Goal: Entertainment & Leisure: Browse casually

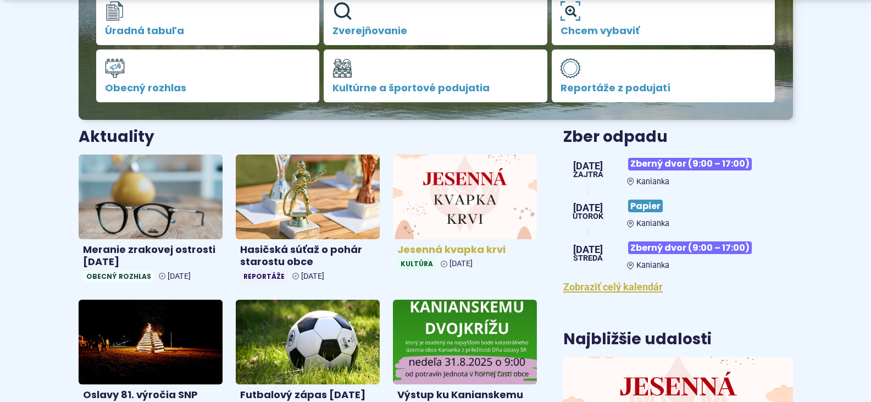
scroll to position [440, 0]
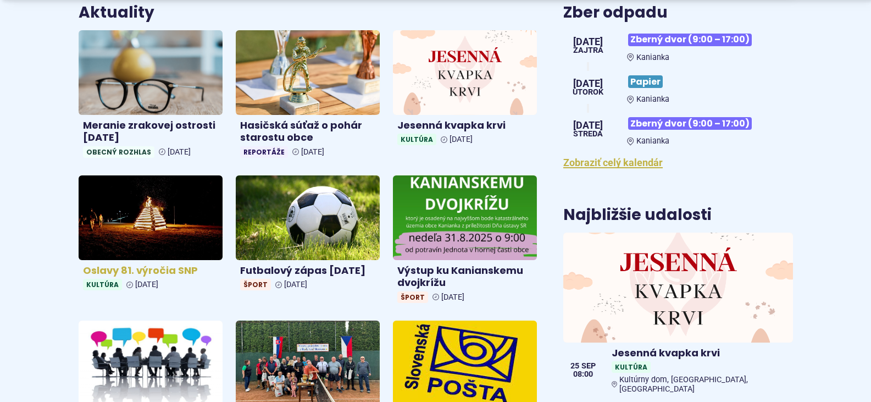
click at [177, 210] on img at bounding box center [151, 217] width 166 height 97
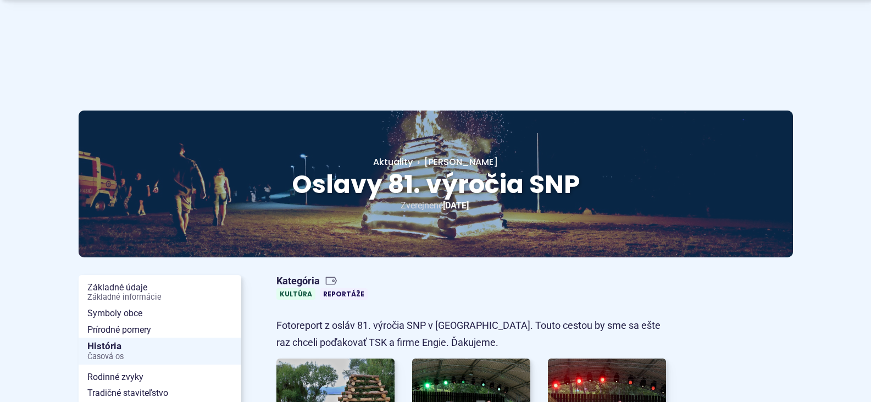
scroll to position [110, 0]
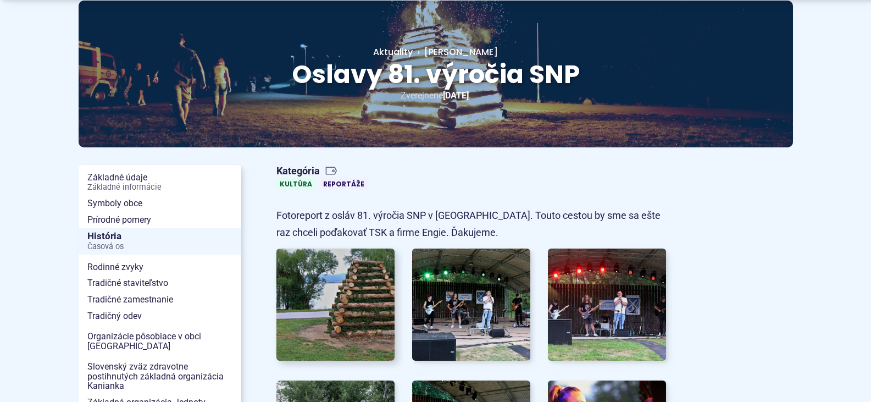
click at [362, 278] on img at bounding box center [335, 305] width 130 height 124
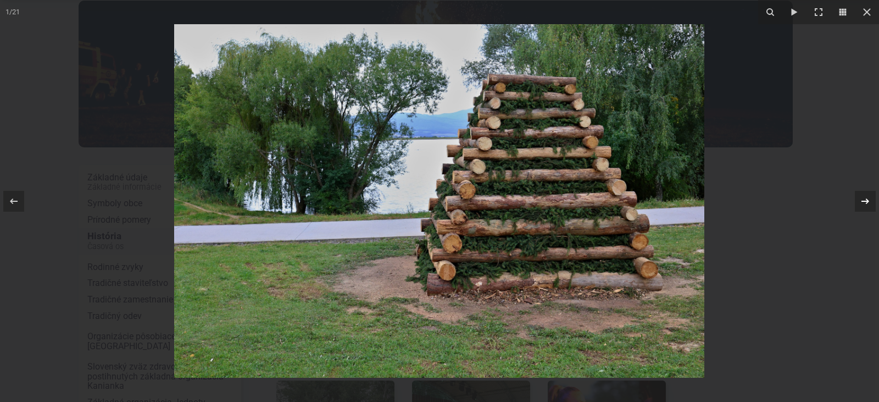
click at [862, 197] on icon at bounding box center [865, 201] width 13 height 13
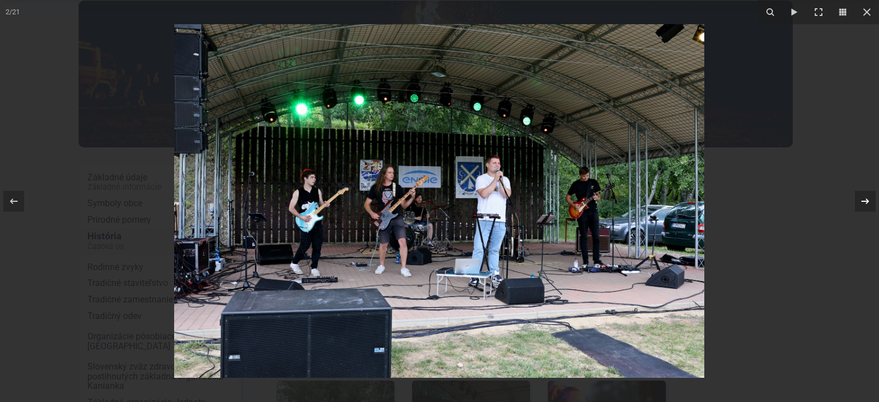
click at [865, 202] on icon at bounding box center [865, 201] width 13 height 13
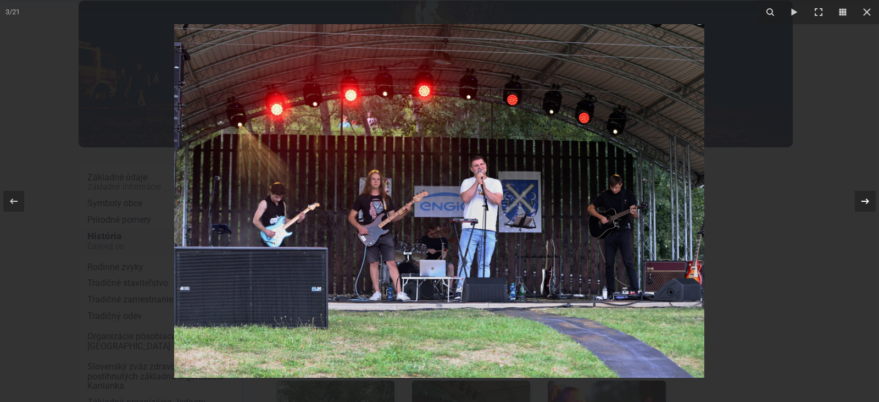
click at [865, 202] on icon at bounding box center [865, 201] width 13 height 13
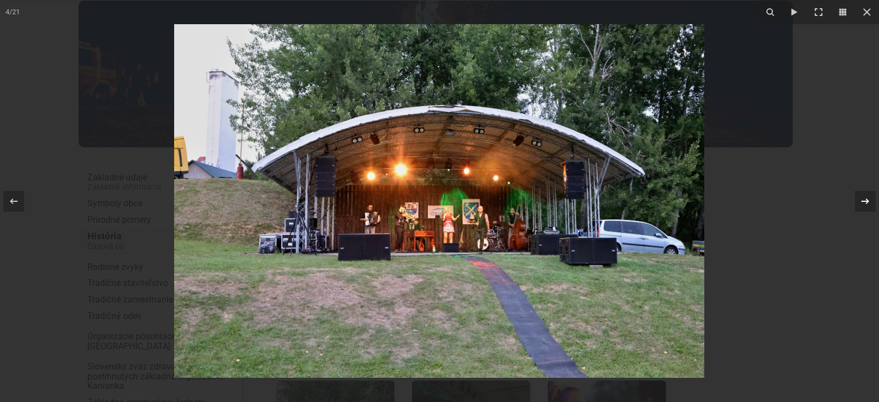
click at [865, 202] on div "4 / 21" at bounding box center [439, 201] width 879 height 402
click at [865, 202] on icon at bounding box center [865, 201] width 13 height 13
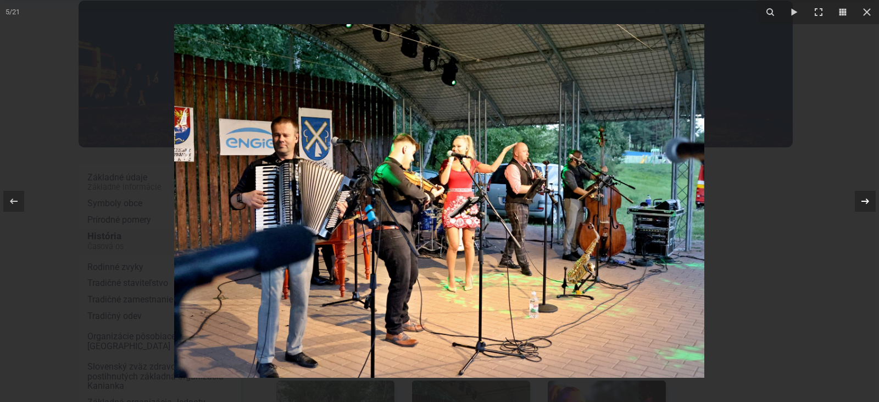
click at [865, 202] on div "5 / 21" at bounding box center [439, 201] width 879 height 402
click at [865, 202] on icon at bounding box center [865, 201] width 13 height 13
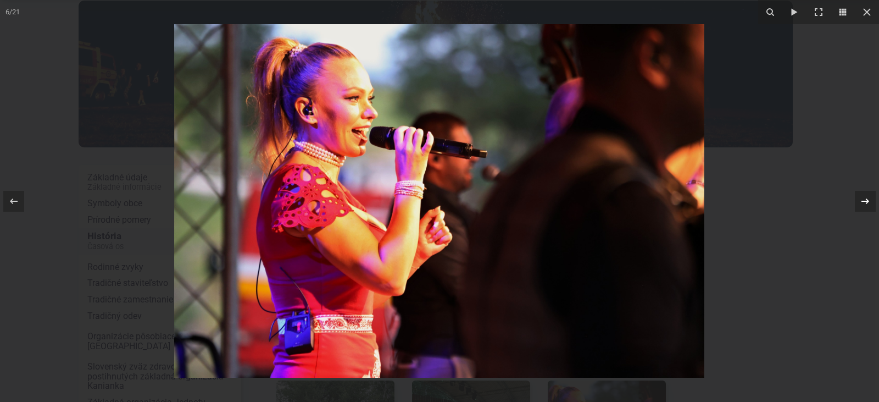
click at [865, 202] on icon at bounding box center [865, 201] width 13 height 13
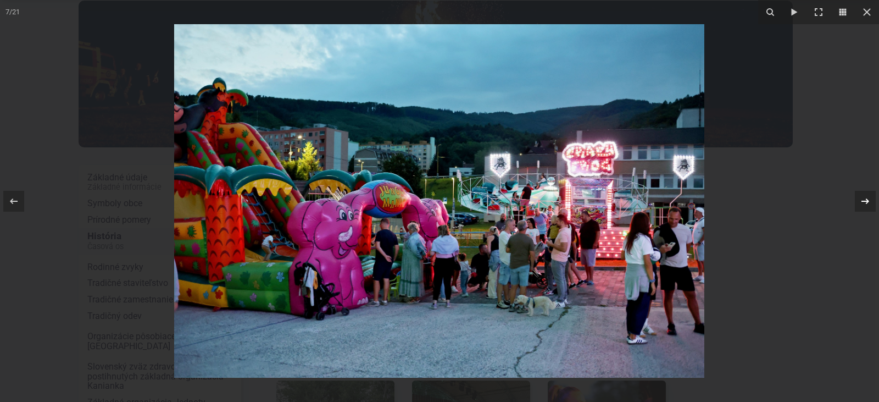
click at [865, 202] on icon at bounding box center [865, 201] width 13 height 13
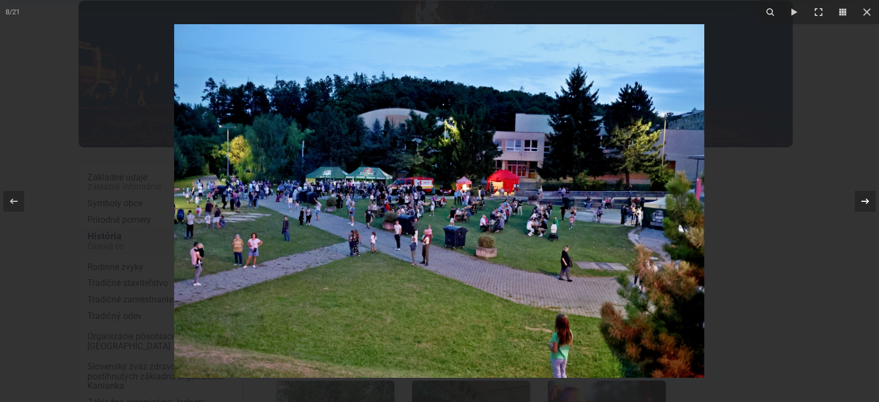
click at [865, 202] on div "8 / 21" at bounding box center [439, 201] width 879 height 402
click at [866, 202] on icon at bounding box center [865, 201] width 13 height 13
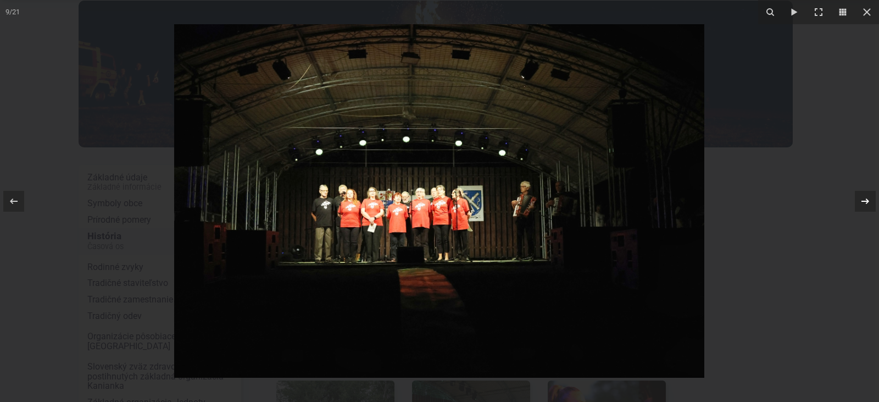
click at [866, 202] on div "9 / 21" at bounding box center [439, 201] width 879 height 402
click at [866, 202] on icon at bounding box center [865, 201] width 13 height 13
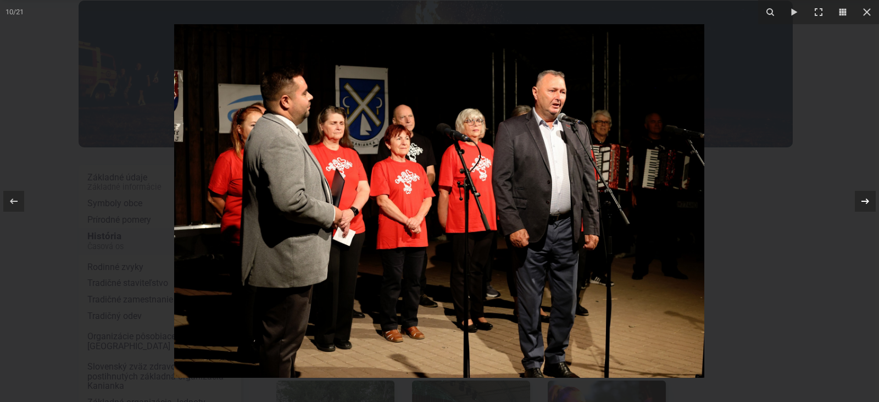
click at [866, 202] on div "10 / 21" at bounding box center [439, 201] width 879 height 402
click at [866, 202] on icon at bounding box center [865, 201] width 13 height 13
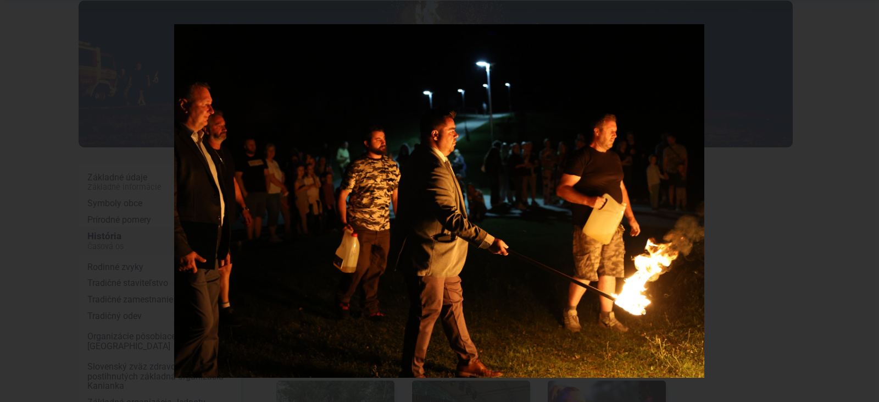
click at [866, 202] on icon at bounding box center [865, 201] width 13 height 13
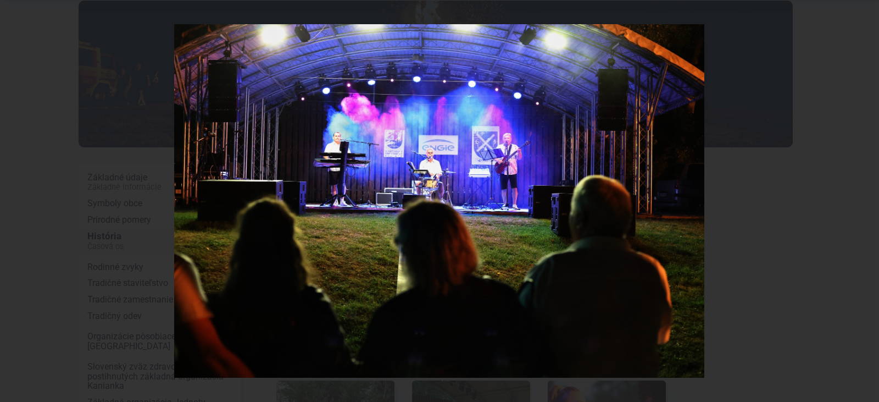
click at [866, 202] on div "12 / 21" at bounding box center [439, 201] width 879 height 402
click at [866, 202] on icon at bounding box center [865, 201] width 13 height 13
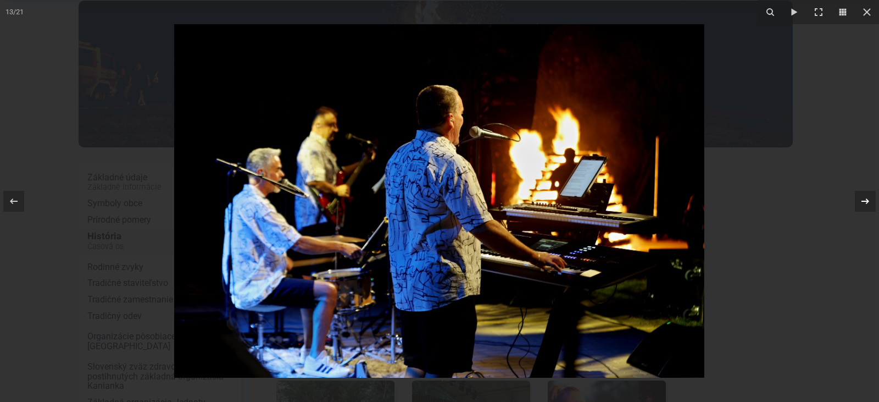
click at [866, 202] on icon at bounding box center [865, 201] width 13 height 13
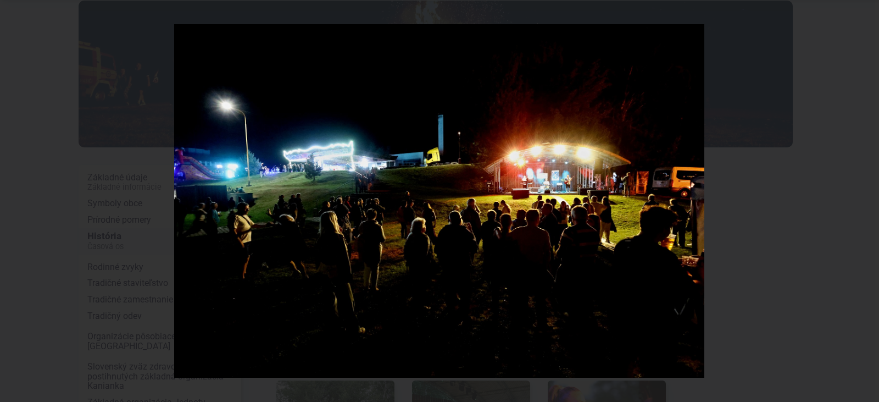
click at [866, 202] on div "14 / 21" at bounding box center [439, 201] width 879 height 402
click at [866, 202] on icon at bounding box center [865, 201] width 13 height 13
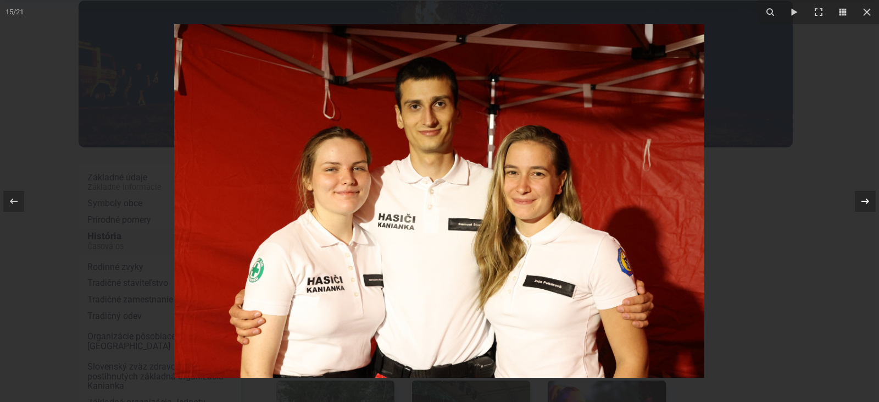
click at [866, 202] on div "15 / 21" at bounding box center [439, 201] width 879 height 402
click at [866, 202] on icon at bounding box center [865, 201] width 13 height 13
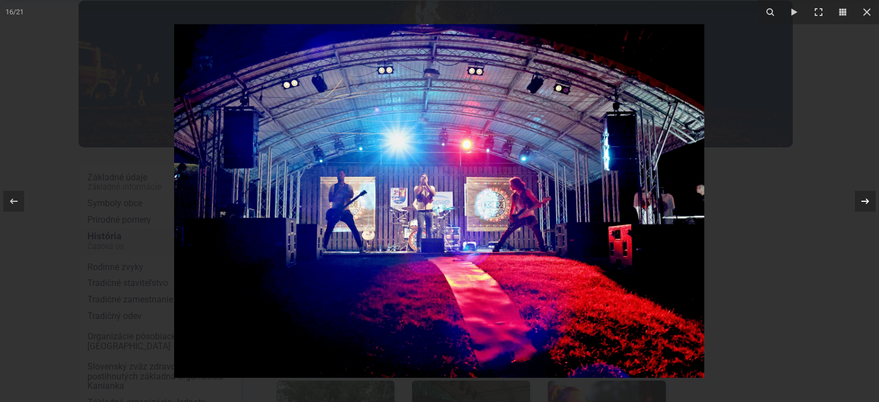
click at [866, 202] on icon at bounding box center [865, 201] width 13 height 13
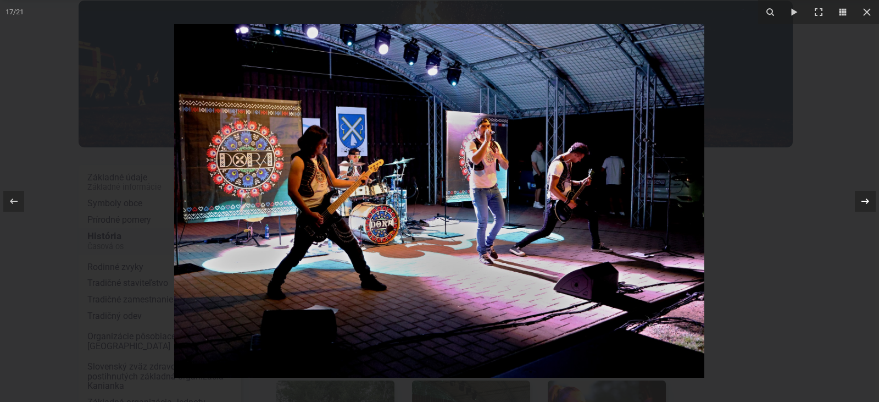
click at [866, 202] on icon at bounding box center [865, 201] width 13 height 13
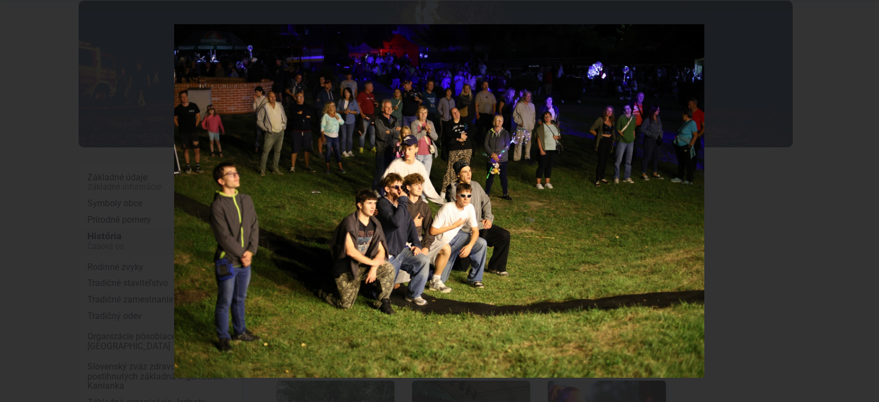
click at [866, 202] on div "18 / 21" at bounding box center [439, 201] width 879 height 402
click at [867, 206] on icon at bounding box center [865, 201] width 13 height 13
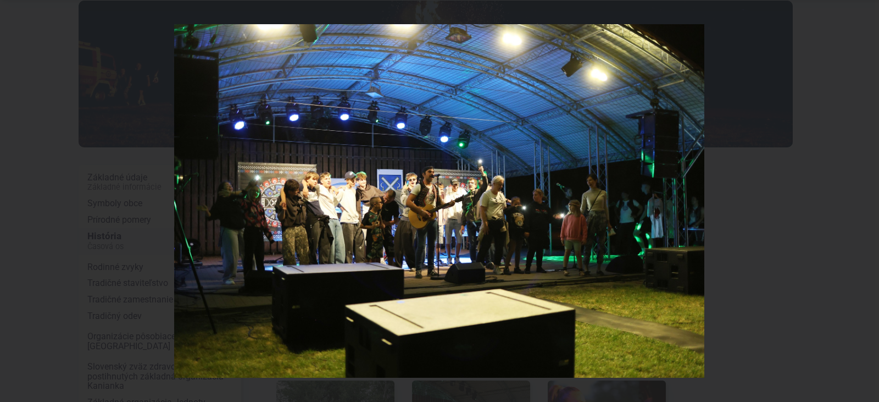
click at [867, 206] on div "19 / 21" at bounding box center [439, 201] width 879 height 402
click at [864, 209] on div at bounding box center [865, 201] width 21 height 21
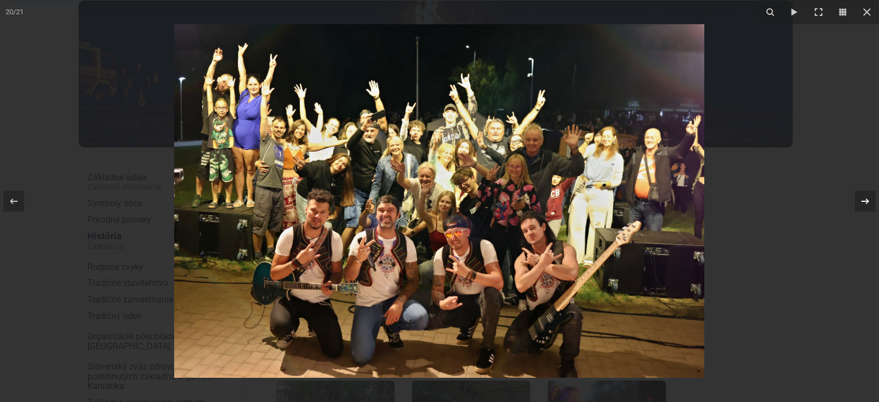
click at [864, 209] on div "20 / 21" at bounding box center [439, 201] width 879 height 402
click at [864, 207] on icon at bounding box center [865, 201] width 13 height 13
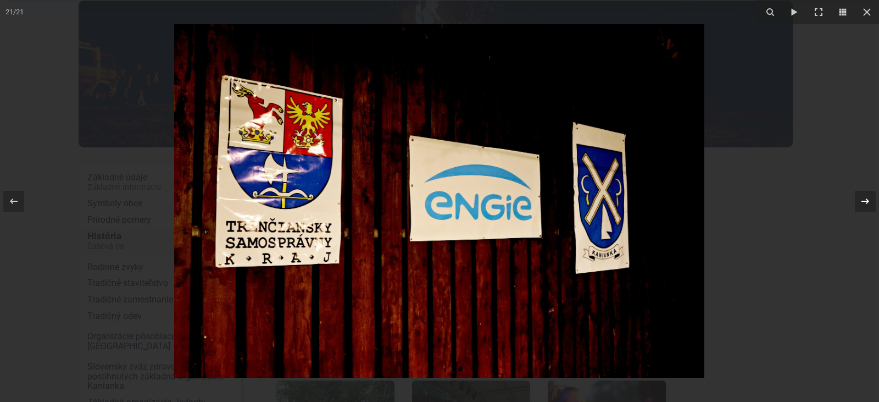
click at [864, 207] on icon at bounding box center [865, 201] width 13 height 13
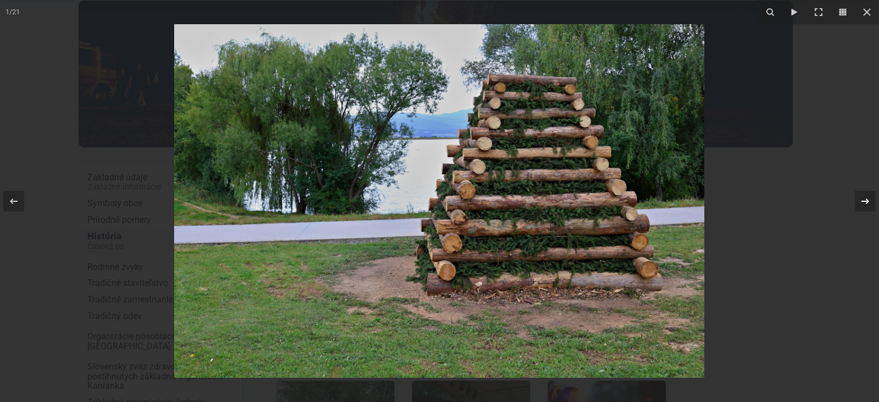
click at [865, 207] on icon at bounding box center [865, 201] width 13 height 13
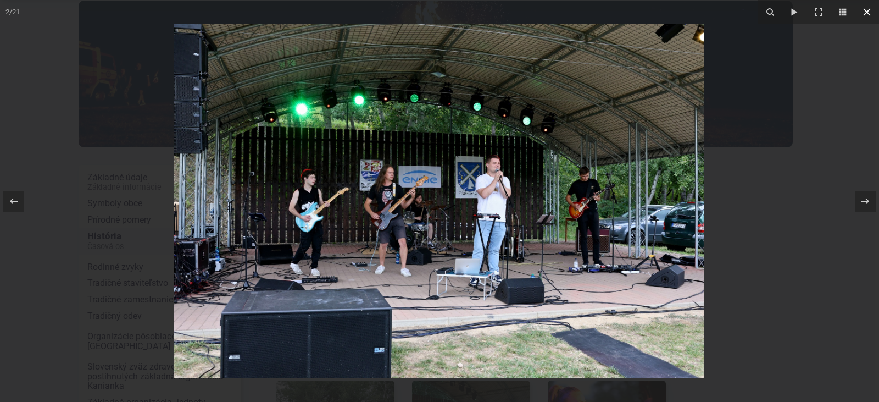
click at [869, 14] on icon at bounding box center [867, 12] width 8 height 8
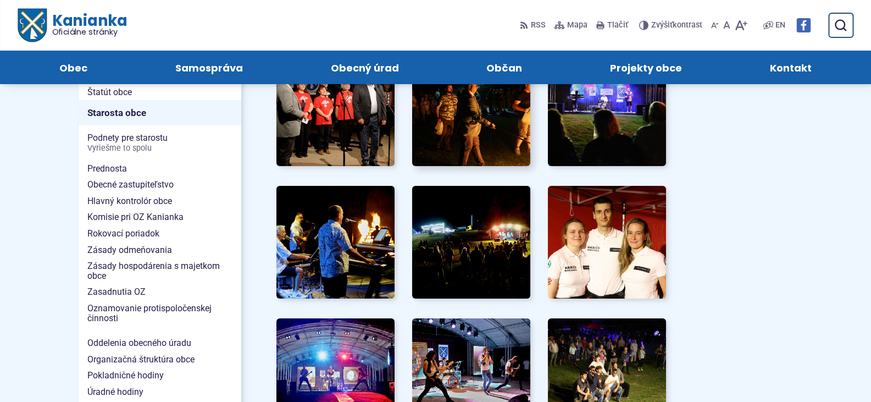
scroll to position [550, 0]
